Goal: Task Accomplishment & Management: Manage account settings

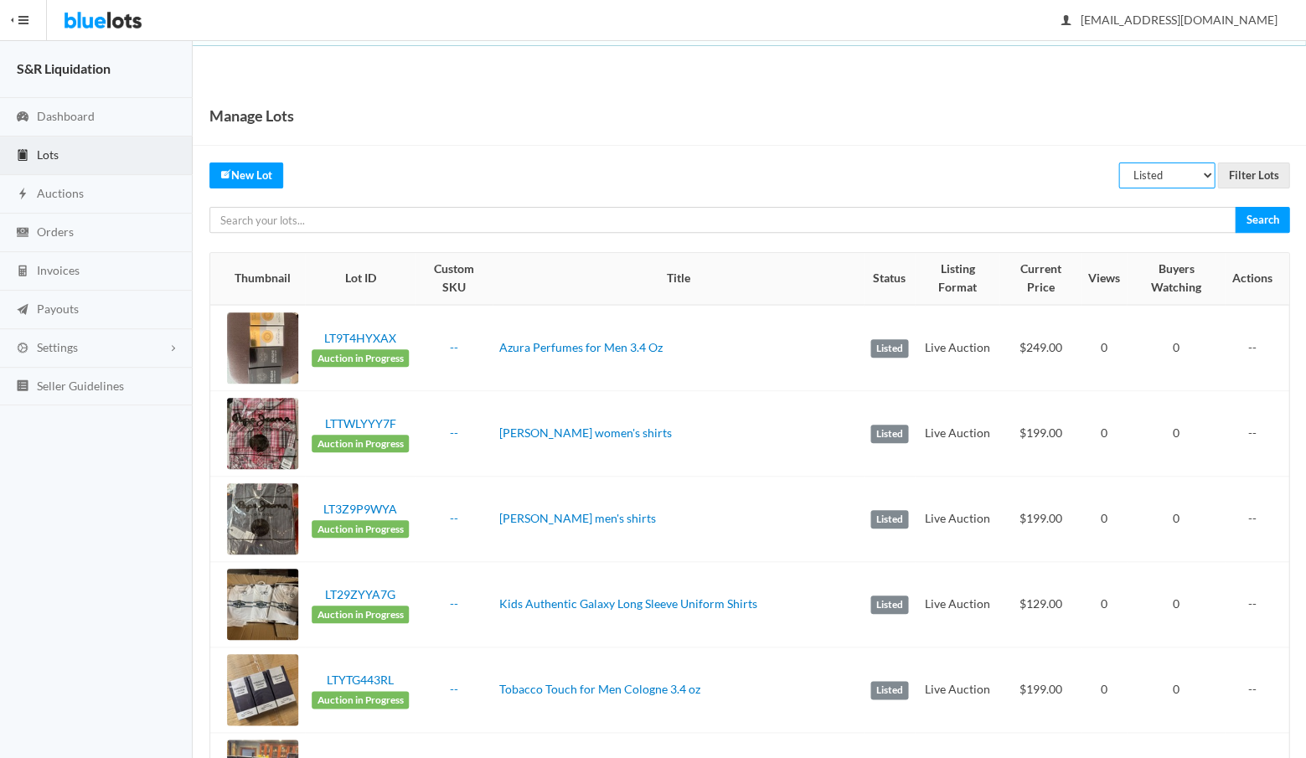
select select "unreviewed"
click at [1253, 177] on input "Filter Lots" at bounding box center [1253, 176] width 72 height 26
